Goal: Book appointment/travel/reservation

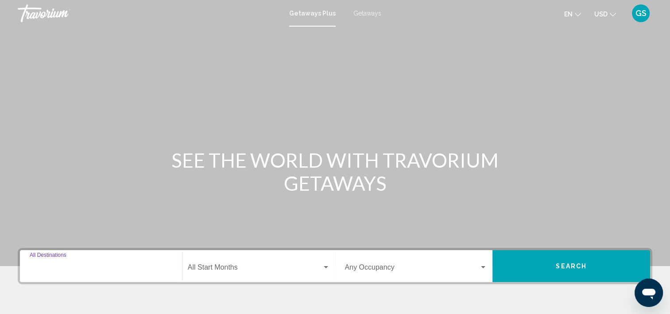
click at [40, 267] on input "Destination All Destinations" at bounding box center [101, 269] width 143 height 8
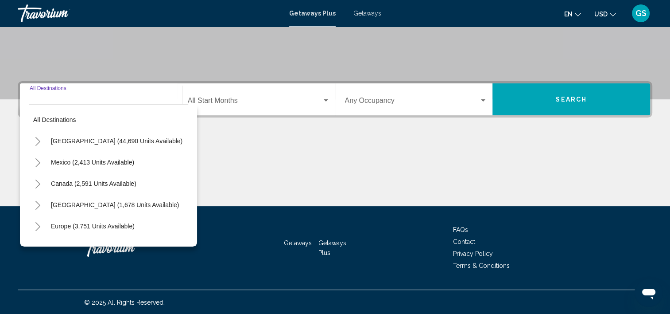
scroll to position [167, 0]
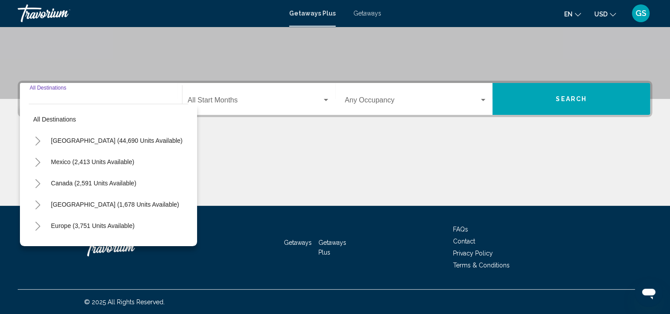
click at [38, 136] on icon "Toggle United States (44,690 units available)" at bounding box center [38, 140] width 7 height 9
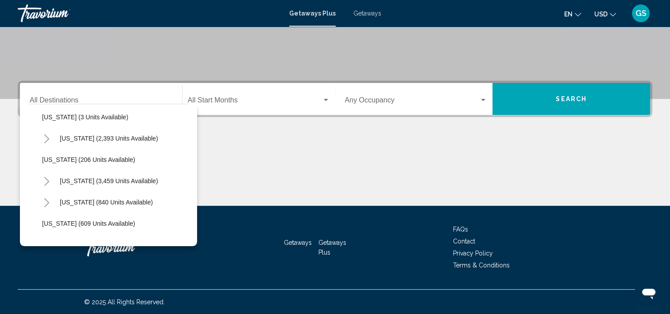
scroll to position [461, 0]
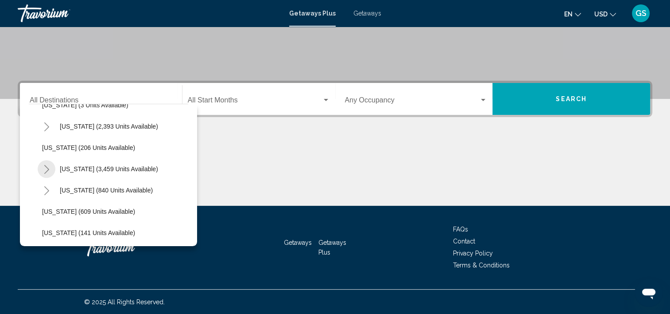
click at [45, 163] on button "Toggle Nevada (3,459 units available)" at bounding box center [47, 169] width 18 height 18
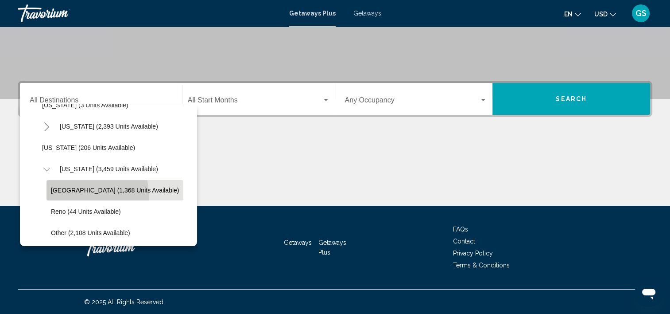
click at [59, 196] on button "Las Vegas (1,368 units available)" at bounding box center [114, 190] width 137 height 20
type input "**********"
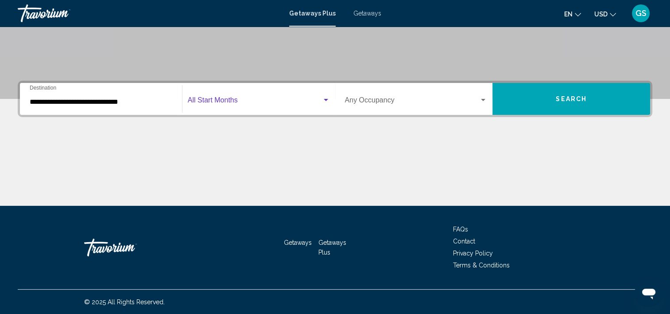
click at [326, 99] on div "Search widget" at bounding box center [326, 100] width 4 height 2
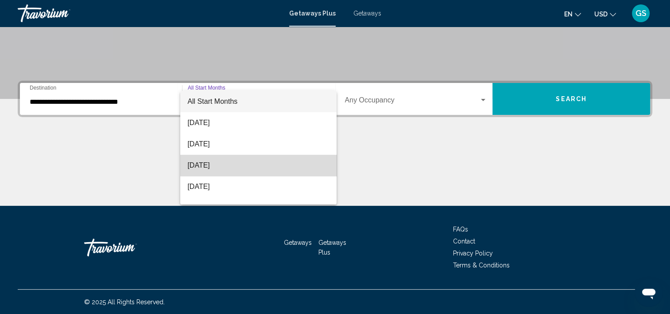
click at [260, 161] on span "[DATE]" at bounding box center [258, 165] width 142 height 21
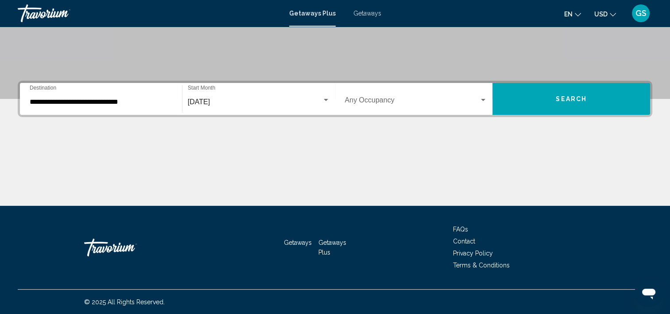
click at [360, 12] on span "Getaways" at bounding box center [367, 13] width 28 height 7
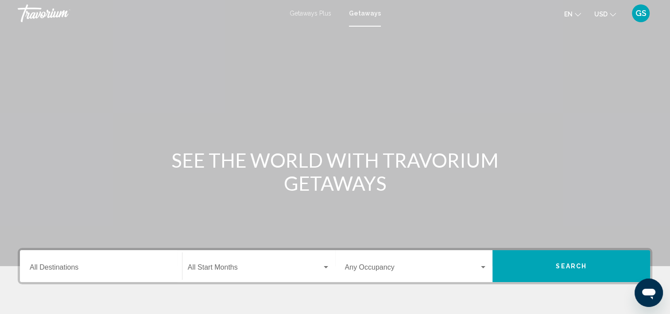
click at [89, 260] on div "Destination All Destinations" at bounding box center [101, 266] width 143 height 28
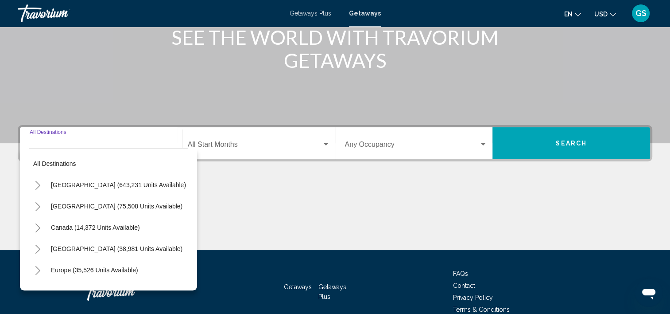
scroll to position [167, 0]
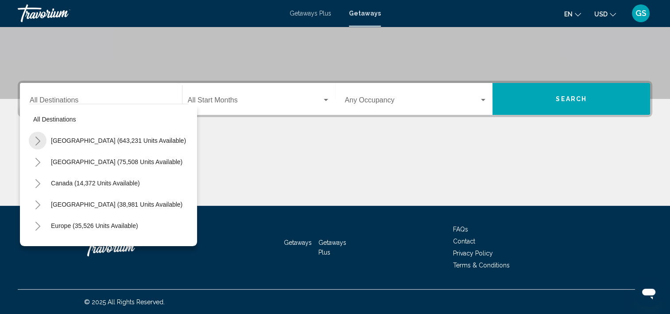
click at [39, 140] on icon "Toggle United States (643,231 units available)" at bounding box center [37, 140] width 5 height 9
click at [188, 232] on div "All destinations United States (643,231 units available) Arizona (24,271 units …" at bounding box center [108, 175] width 177 height 142
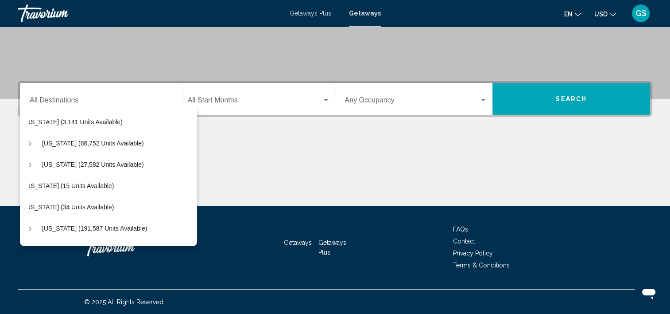
drag, startPoint x: 188, startPoint y: 232, endPoint x: 186, endPoint y: 228, distance: 4.8
click at [186, 228] on div "All destinations United States (643,231 units available) Arizona (24,271 units …" at bounding box center [108, 175] width 177 height 142
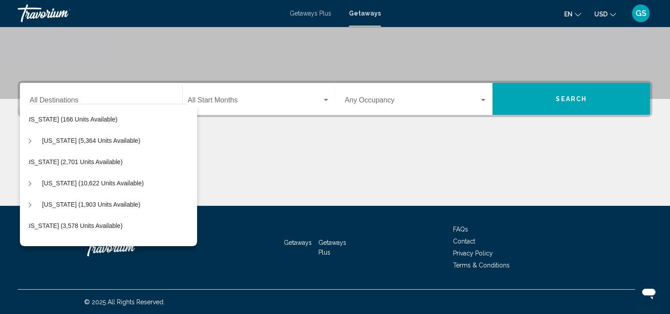
scroll to position [473, 18]
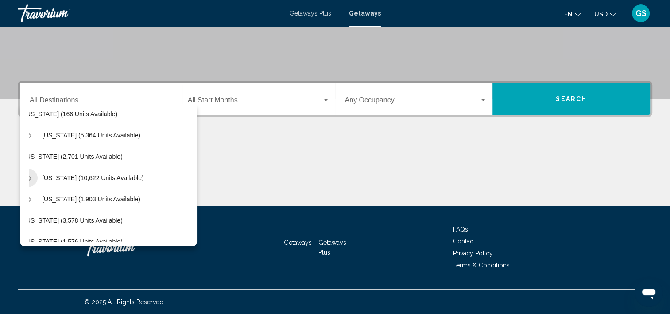
click at [31, 174] on icon "Toggle Nevada (10,622 units available)" at bounding box center [29, 178] width 7 height 9
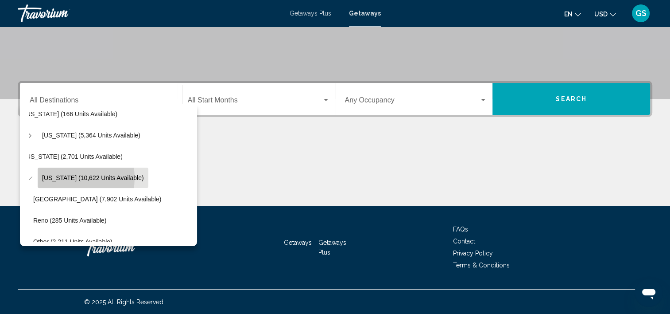
click at [69, 177] on span "Nevada (10,622 units available)" at bounding box center [93, 177] width 102 height 7
type input "**********"
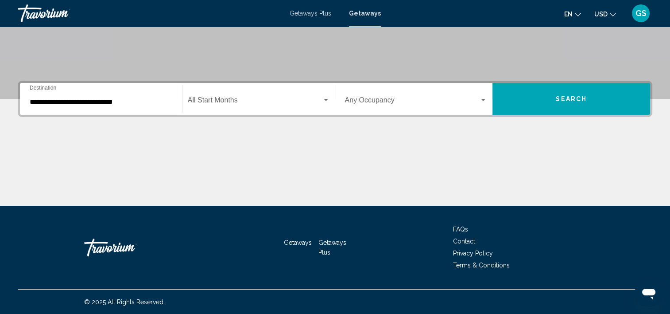
click at [244, 107] on div "Start Month All Start Months" at bounding box center [259, 99] width 142 height 28
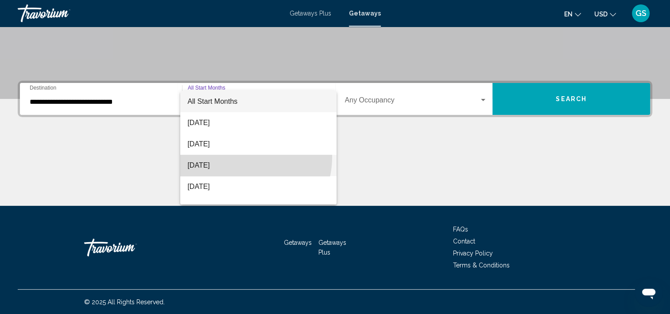
click at [241, 157] on span "[DATE]" at bounding box center [258, 165] width 142 height 21
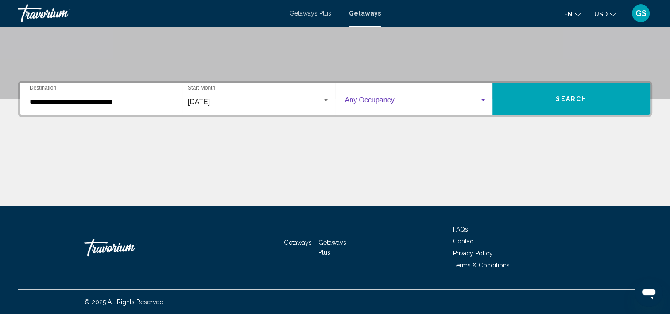
click at [484, 102] on div "Search widget" at bounding box center [483, 100] width 8 height 7
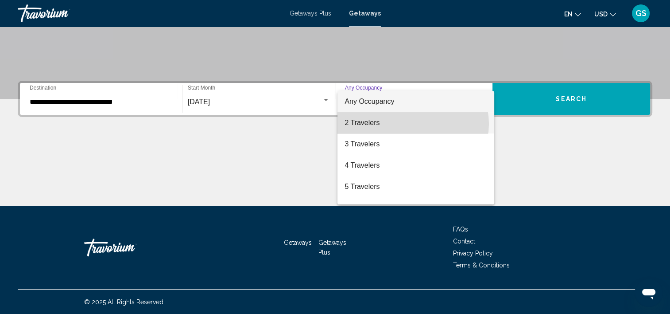
click at [413, 124] on span "2 Travelers" at bounding box center [416, 122] width 143 height 21
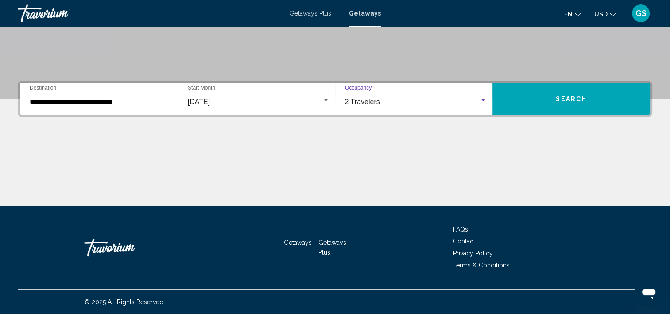
click at [521, 98] on button "Search" at bounding box center [571, 99] width 158 height 32
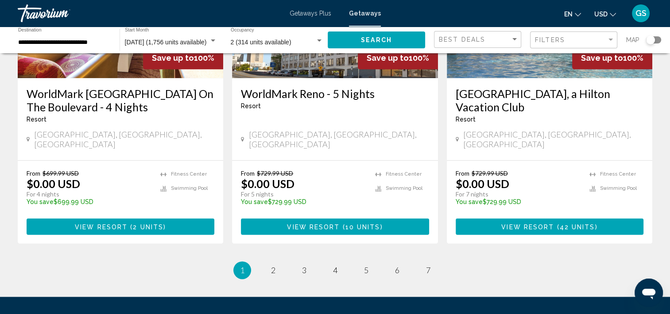
scroll to position [1137, 0]
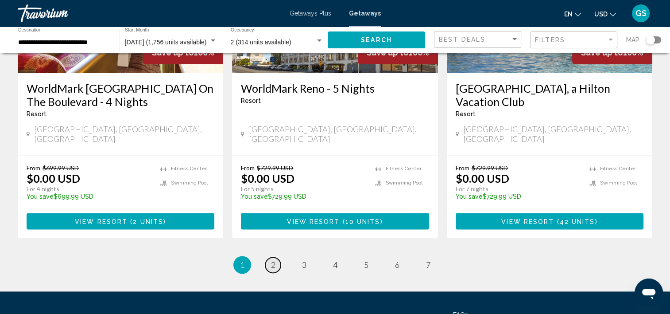
click at [276, 257] on link "page 2" at bounding box center [272, 264] width 15 height 15
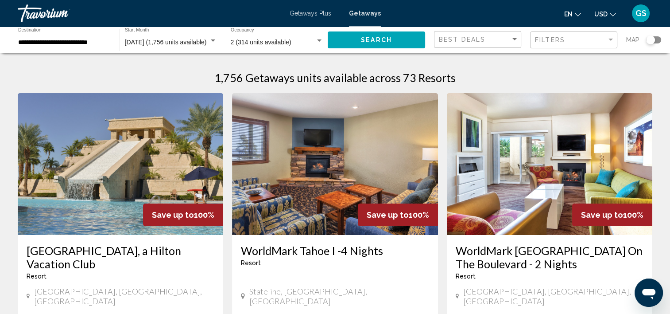
click at [670, 67] on html "**********" at bounding box center [335, 157] width 670 height 314
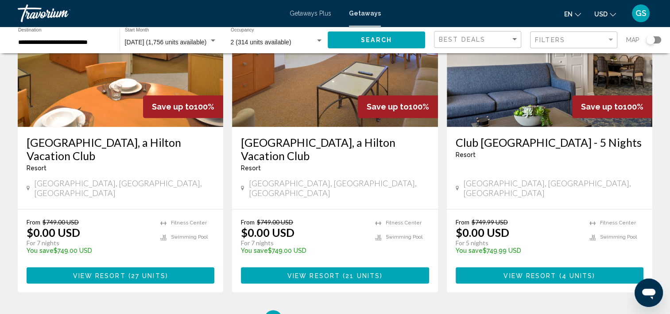
scroll to position [1065, 0]
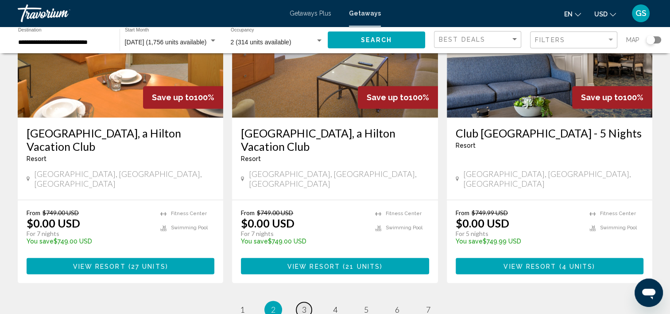
click at [304, 304] on span "3" at bounding box center [304, 309] width 4 height 10
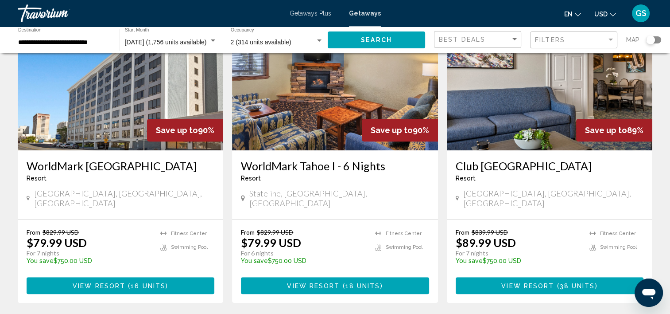
scroll to position [419, 0]
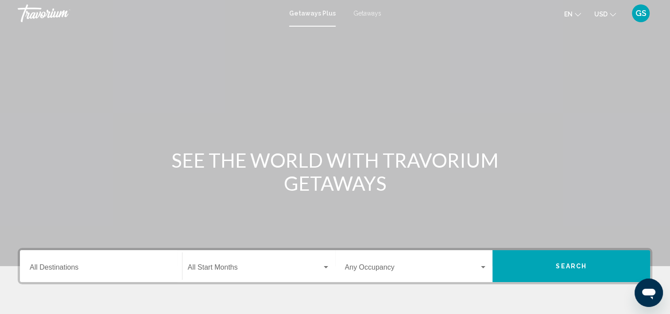
click at [370, 12] on span "Getaways" at bounding box center [367, 13] width 28 height 7
click at [87, 257] on div "Destination All Destinations" at bounding box center [101, 266] width 143 height 28
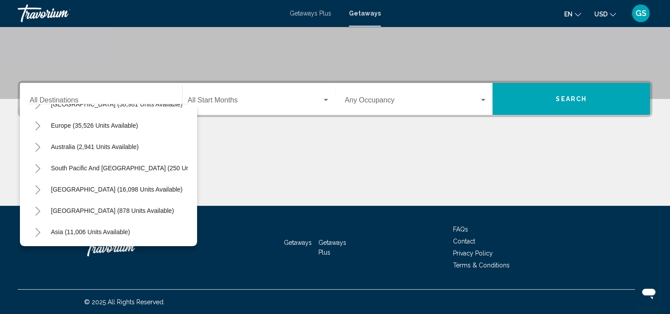
scroll to position [150, 0]
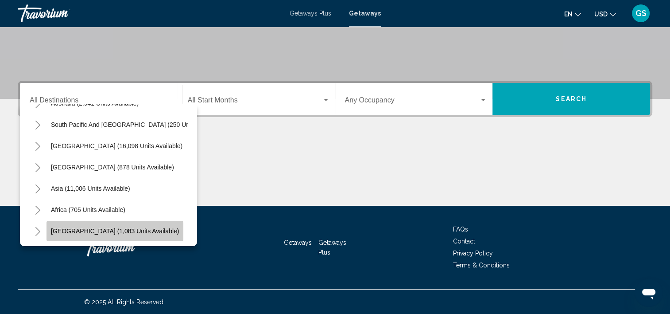
click at [136, 227] on button "[GEOGRAPHIC_DATA] (1,083 units available)" at bounding box center [114, 231] width 137 height 20
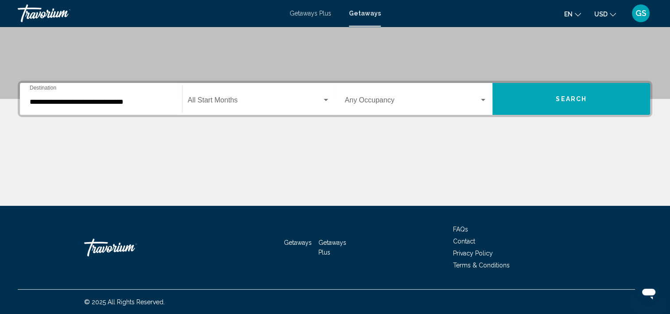
click at [152, 105] on div "**********" at bounding box center [101, 99] width 143 height 28
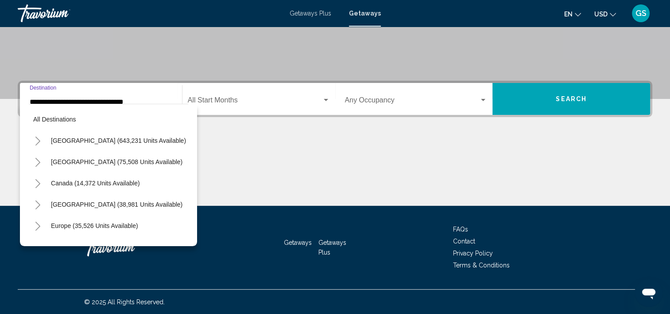
scroll to position [205, 0]
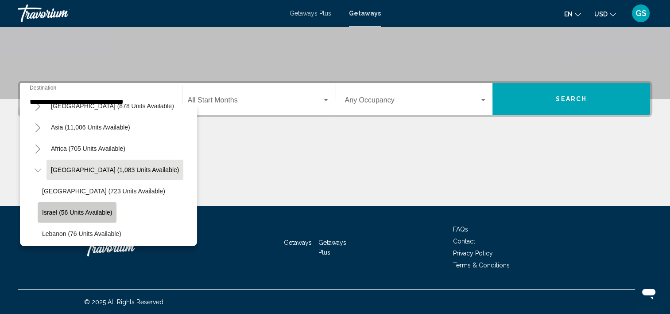
click at [97, 214] on span "Israel (56 units available)" at bounding box center [77, 212] width 70 height 7
type input "**********"
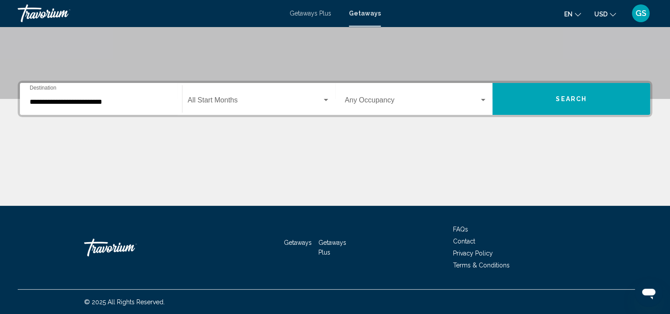
click at [283, 108] on div "Start Month All Start Months" at bounding box center [259, 99] width 142 height 28
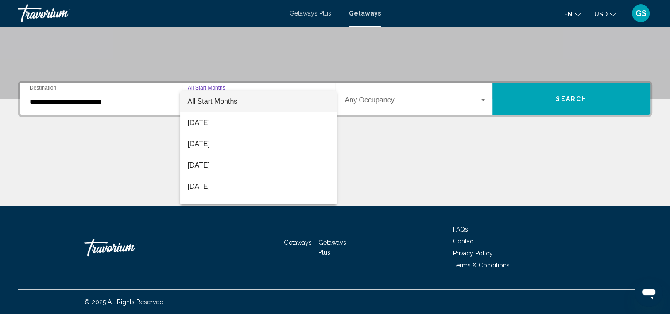
scroll to position [18, 0]
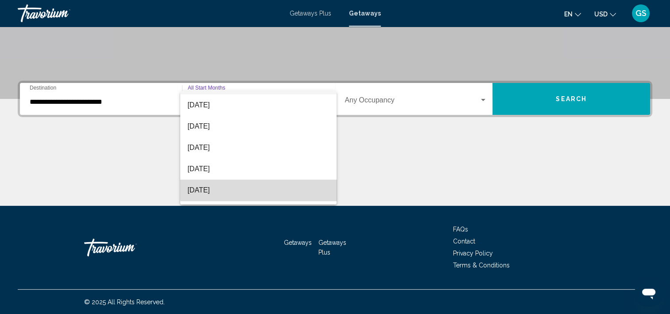
click at [287, 180] on span "[DATE]" at bounding box center [258, 189] width 142 height 21
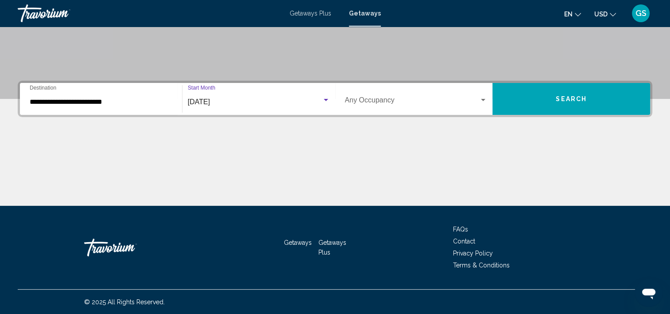
click at [536, 109] on button "Search" at bounding box center [571, 99] width 158 height 32
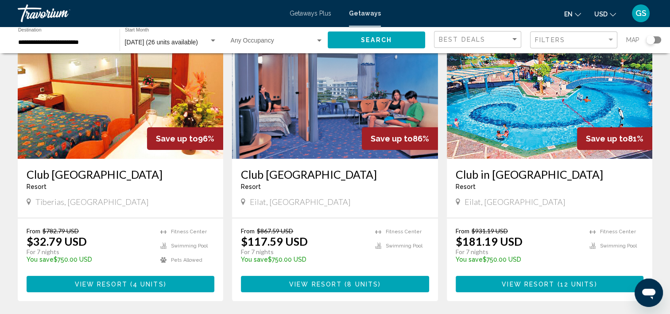
scroll to position [79, 0]
